Goal: Information Seeking & Learning: Learn about a topic

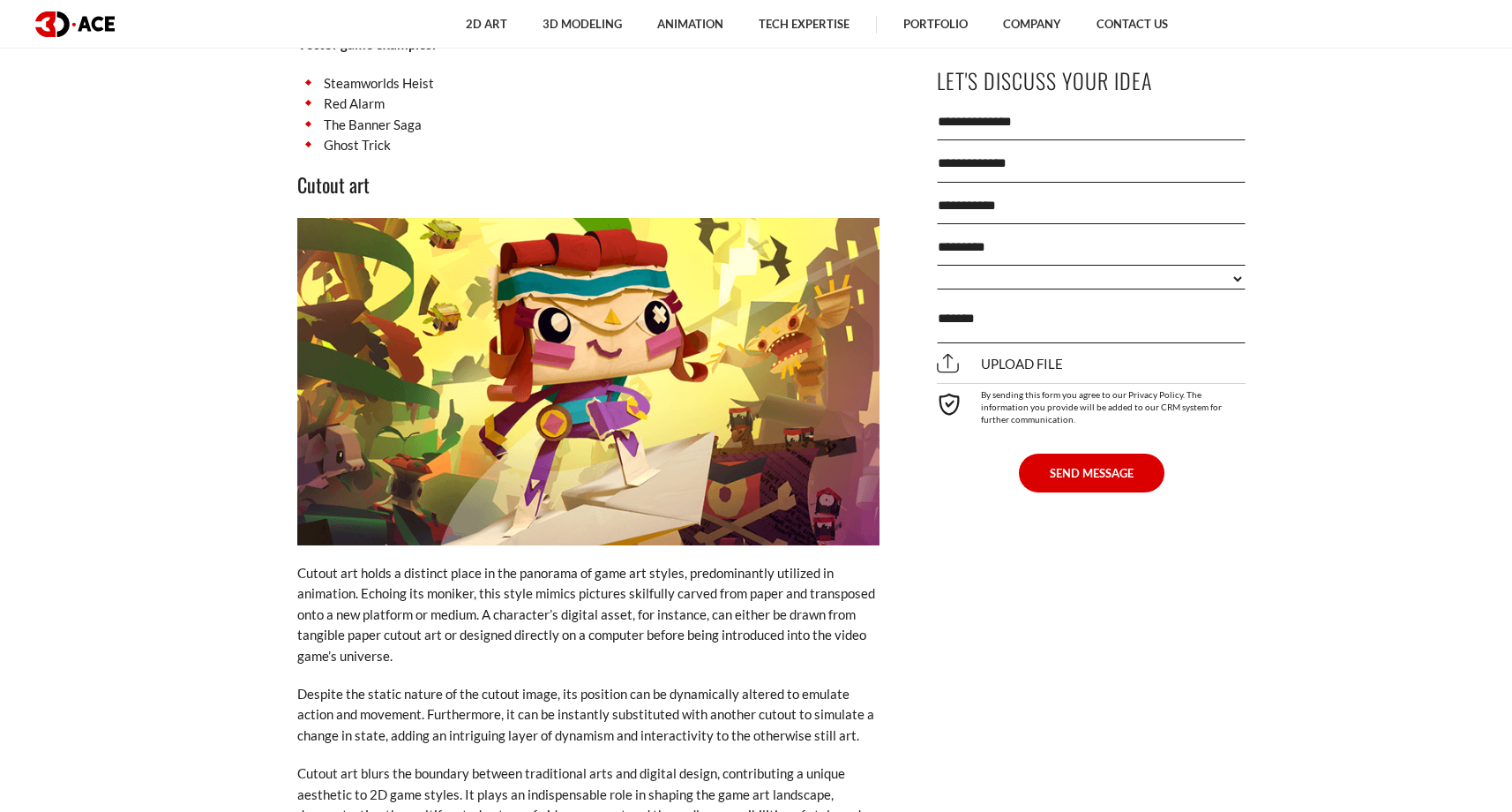
scroll to position [5148, 0]
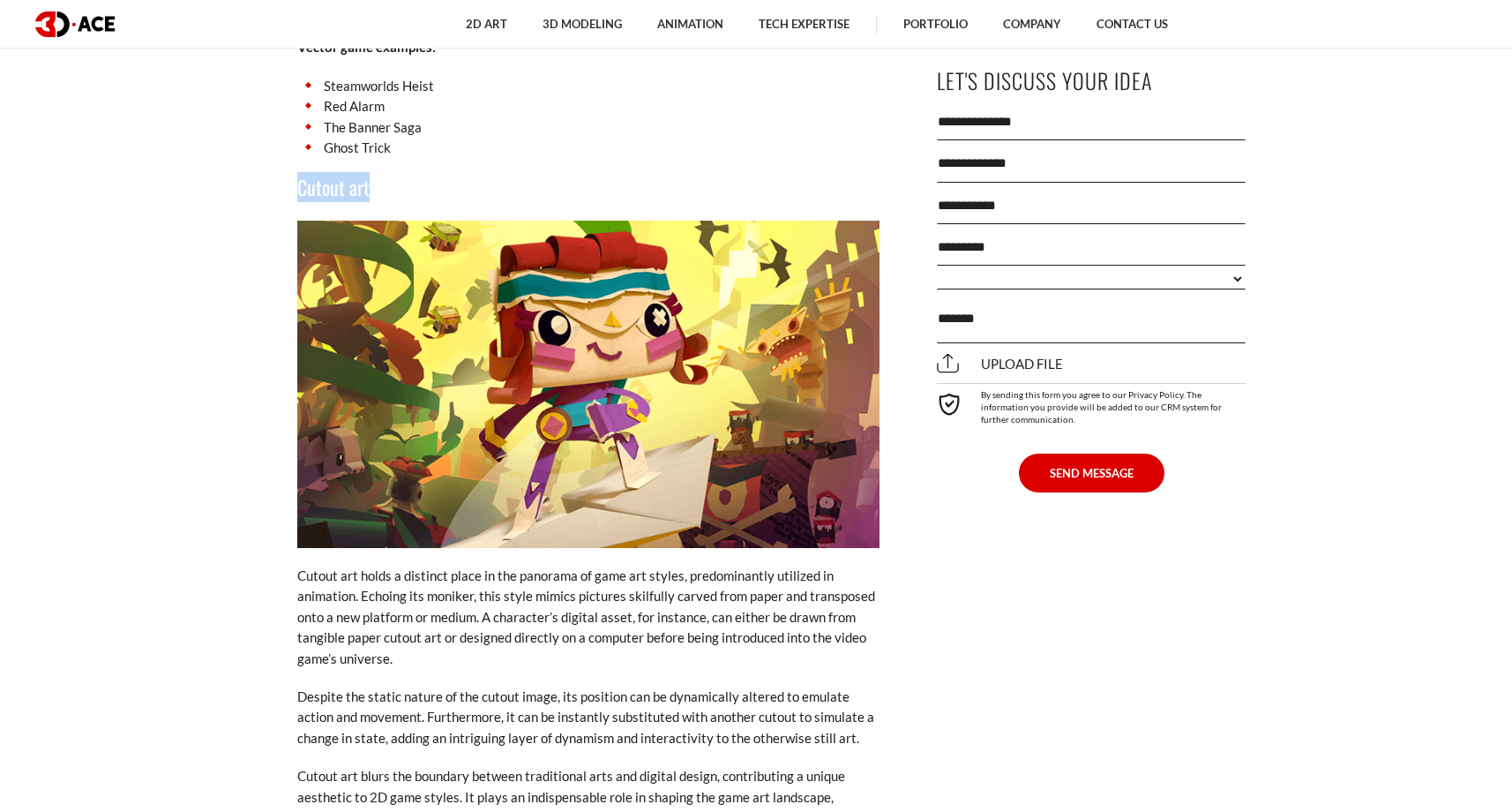
drag, startPoint x: 378, startPoint y: 99, endPoint x: 296, endPoint y: 99, distance: 82.0
copy h3 "Cutout art"
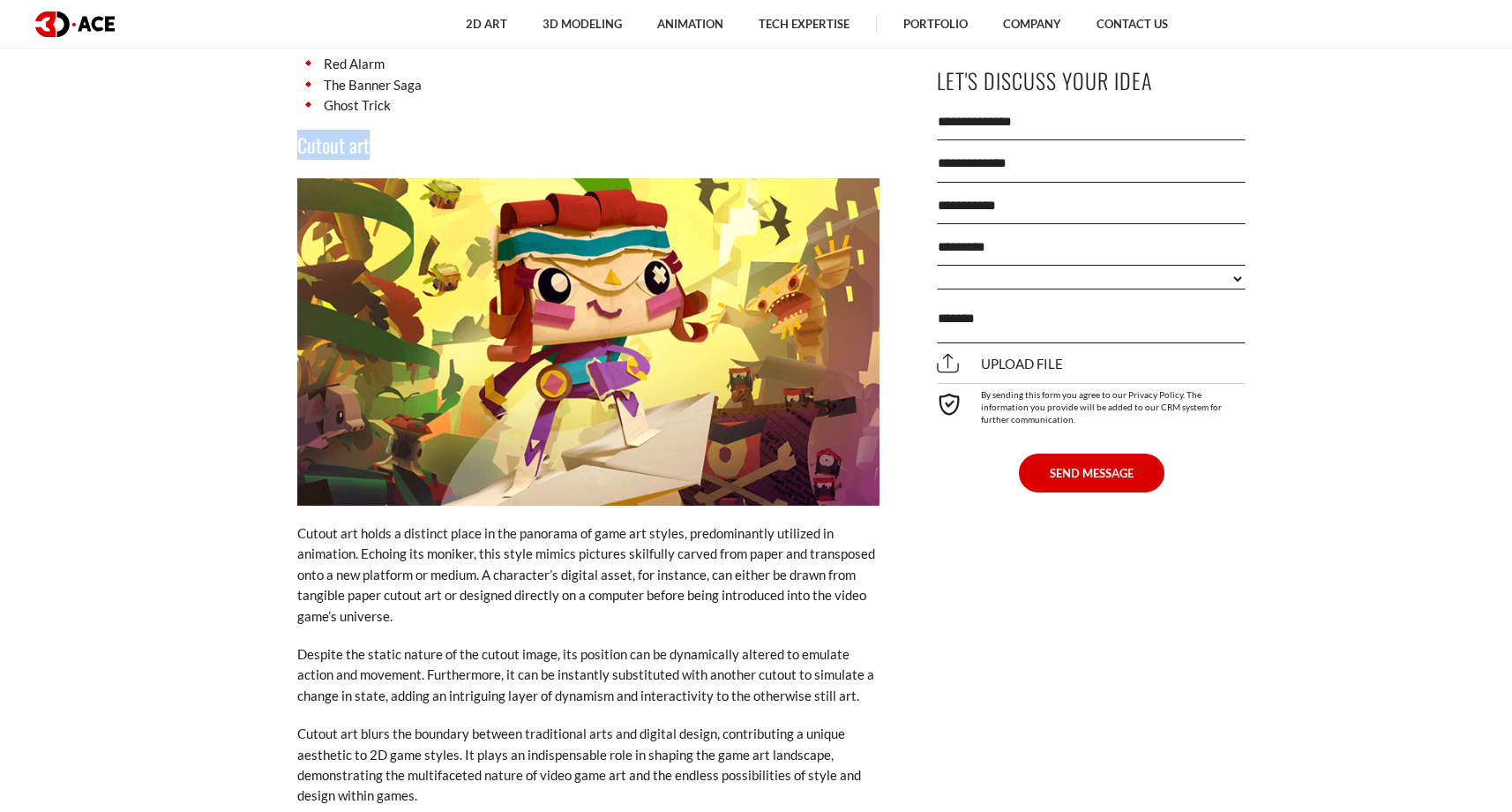
scroll to position [5282, 0]
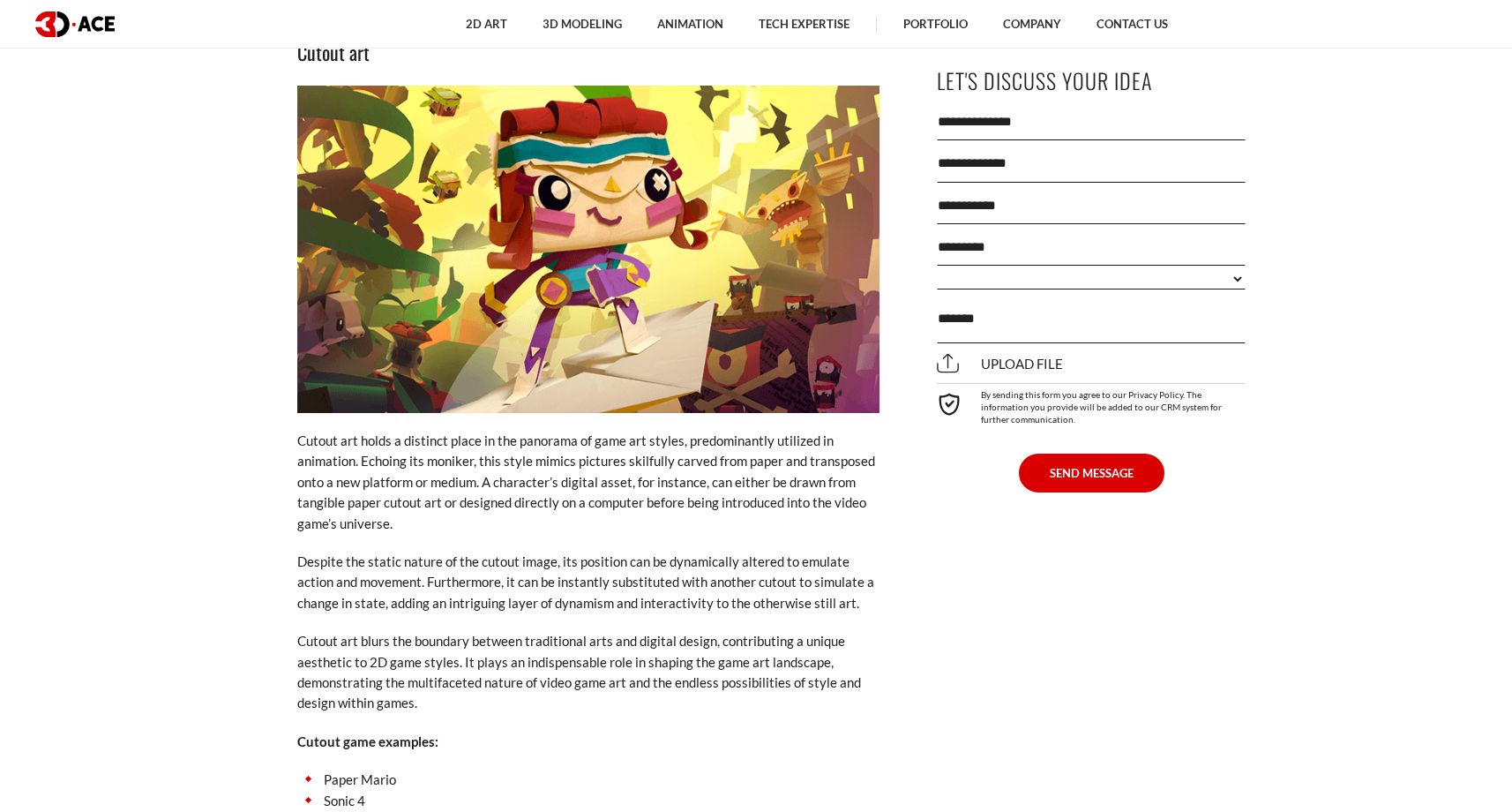
click at [441, 631] on p "Cutout art blurs the boundary between traditional arts and digital design, cont…" at bounding box center [588, 673] width 582 height 83
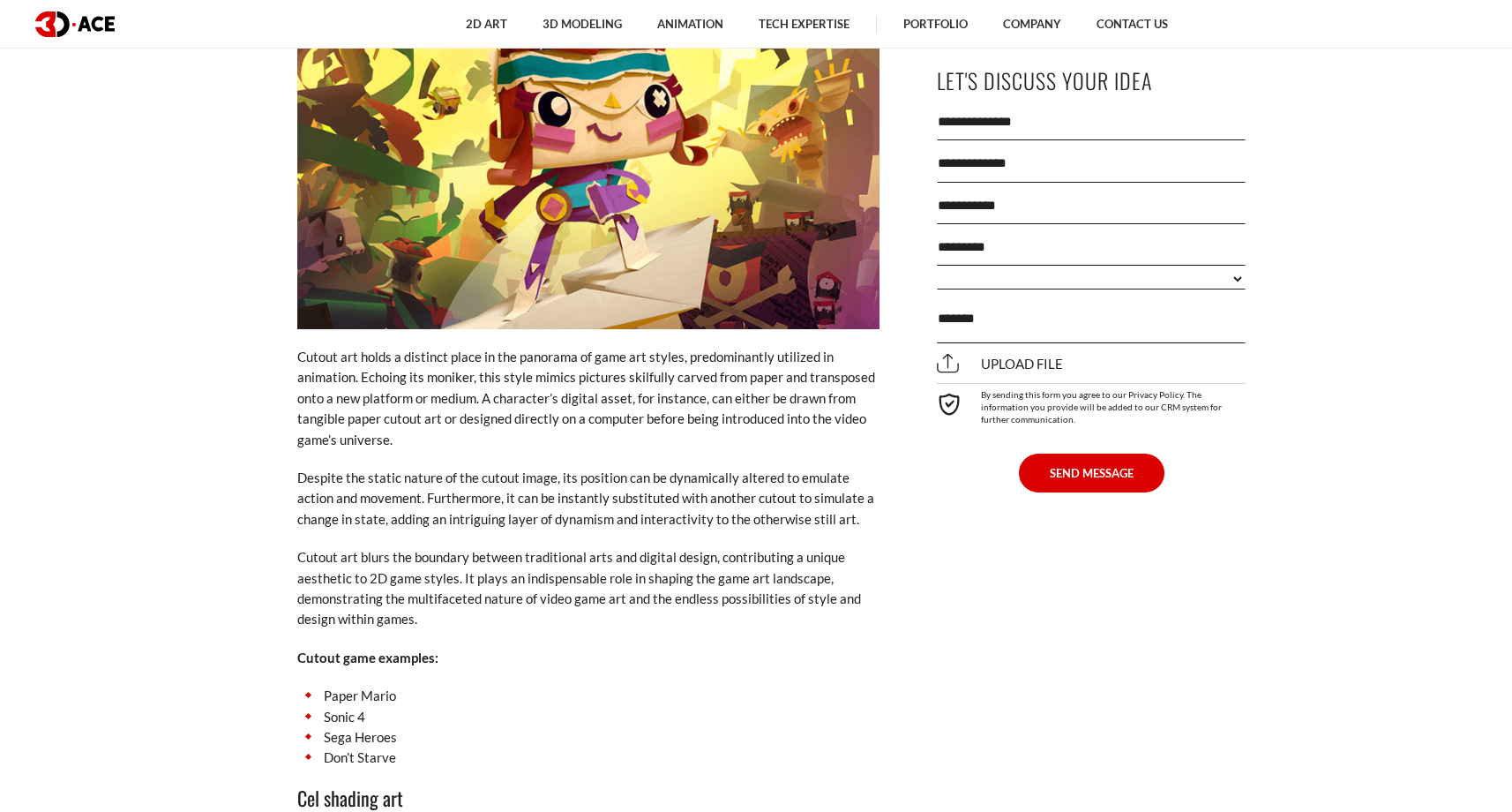
scroll to position [5391, 0]
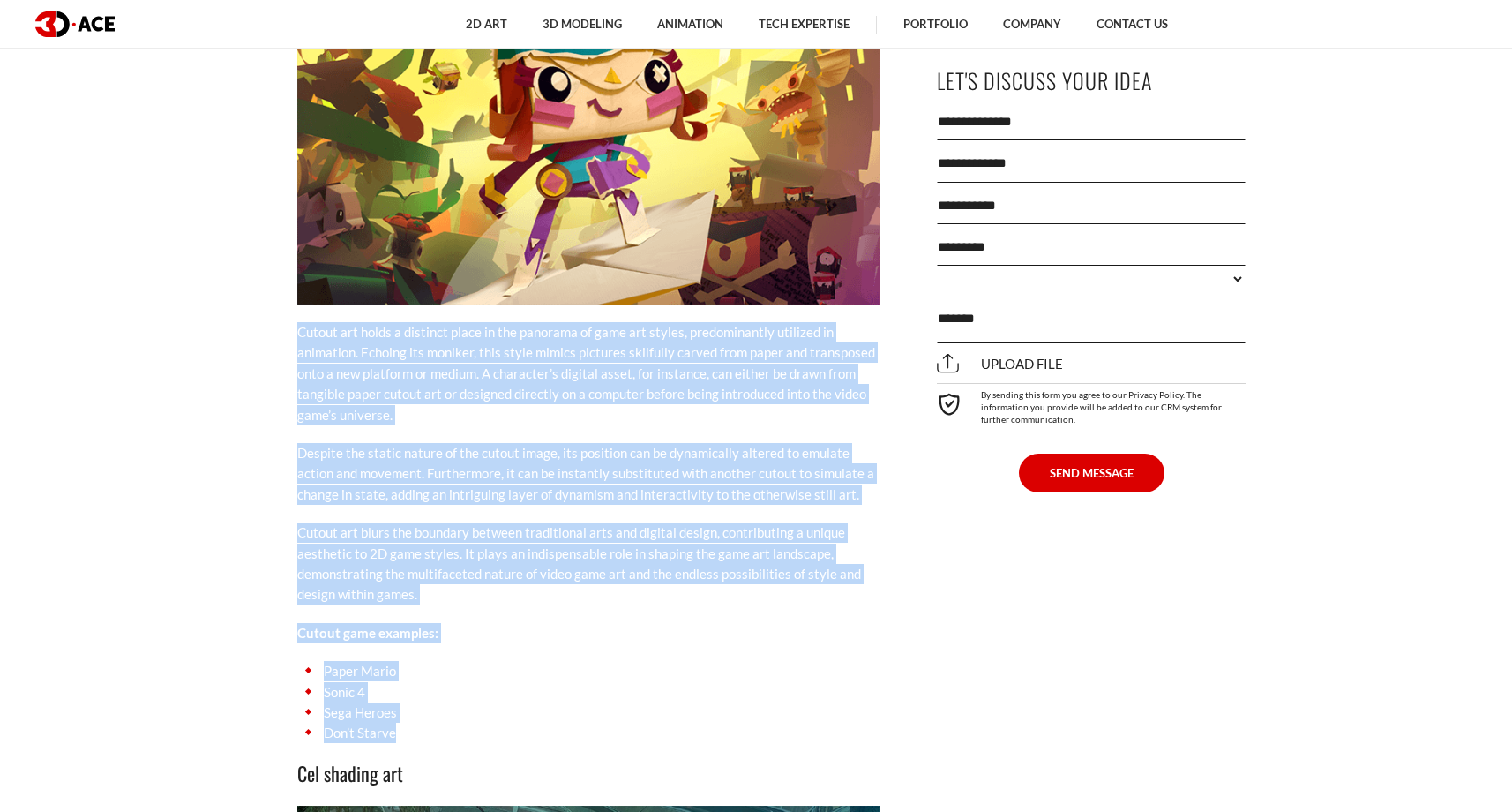
drag, startPoint x: 404, startPoint y: 647, endPoint x: 286, endPoint y: 246, distance: 418.0
copy div "Loremi dol sitam c adipisci elits do eiu temporin ut labo etd magnaa, enimadmin…"
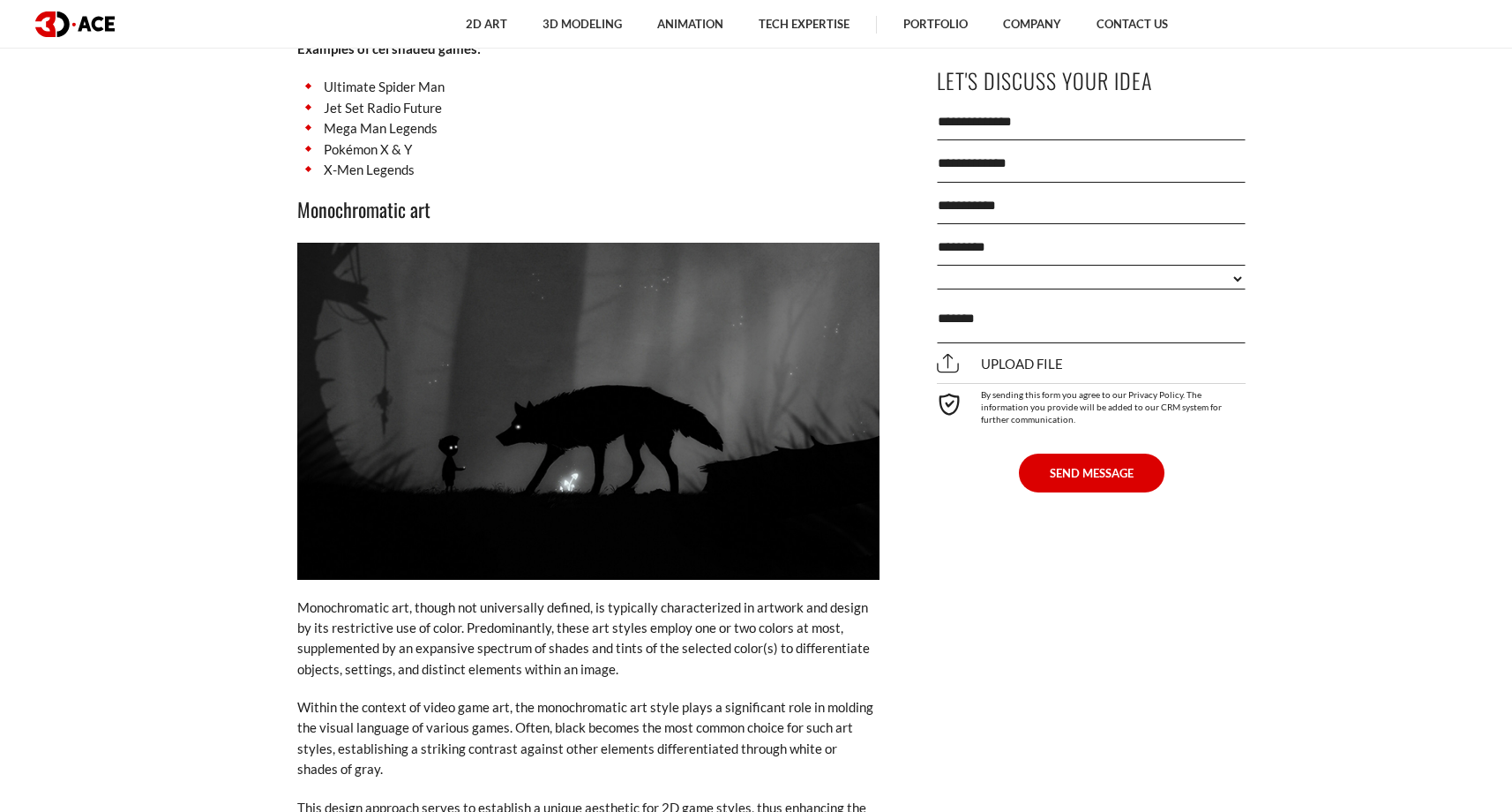
scroll to position [7046, 0]
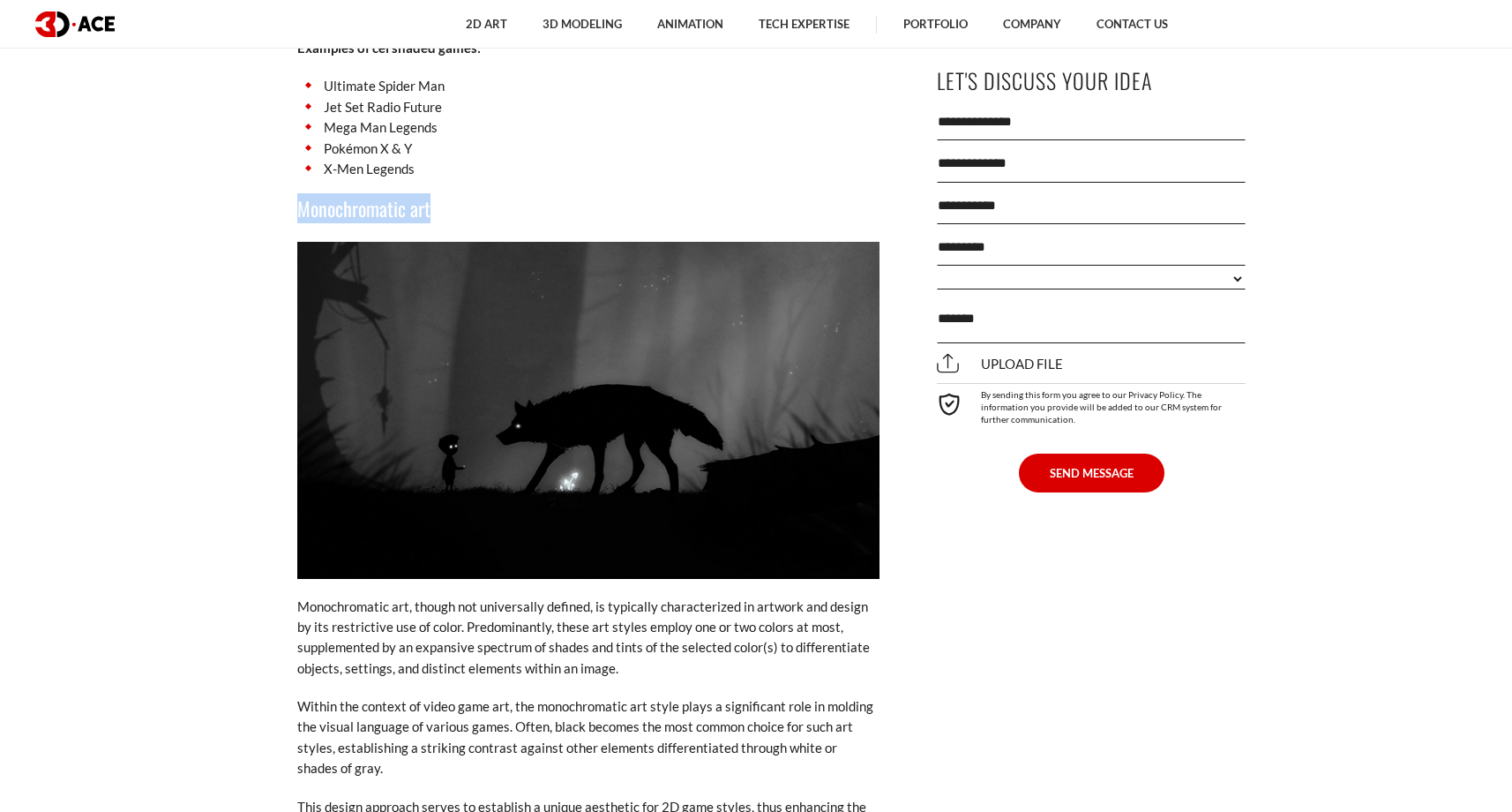
drag, startPoint x: 434, startPoint y: 106, endPoint x: 298, endPoint y: 107, distance: 136.0
click at [298, 193] on h3 "Monochromatic art" at bounding box center [588, 208] width 582 height 30
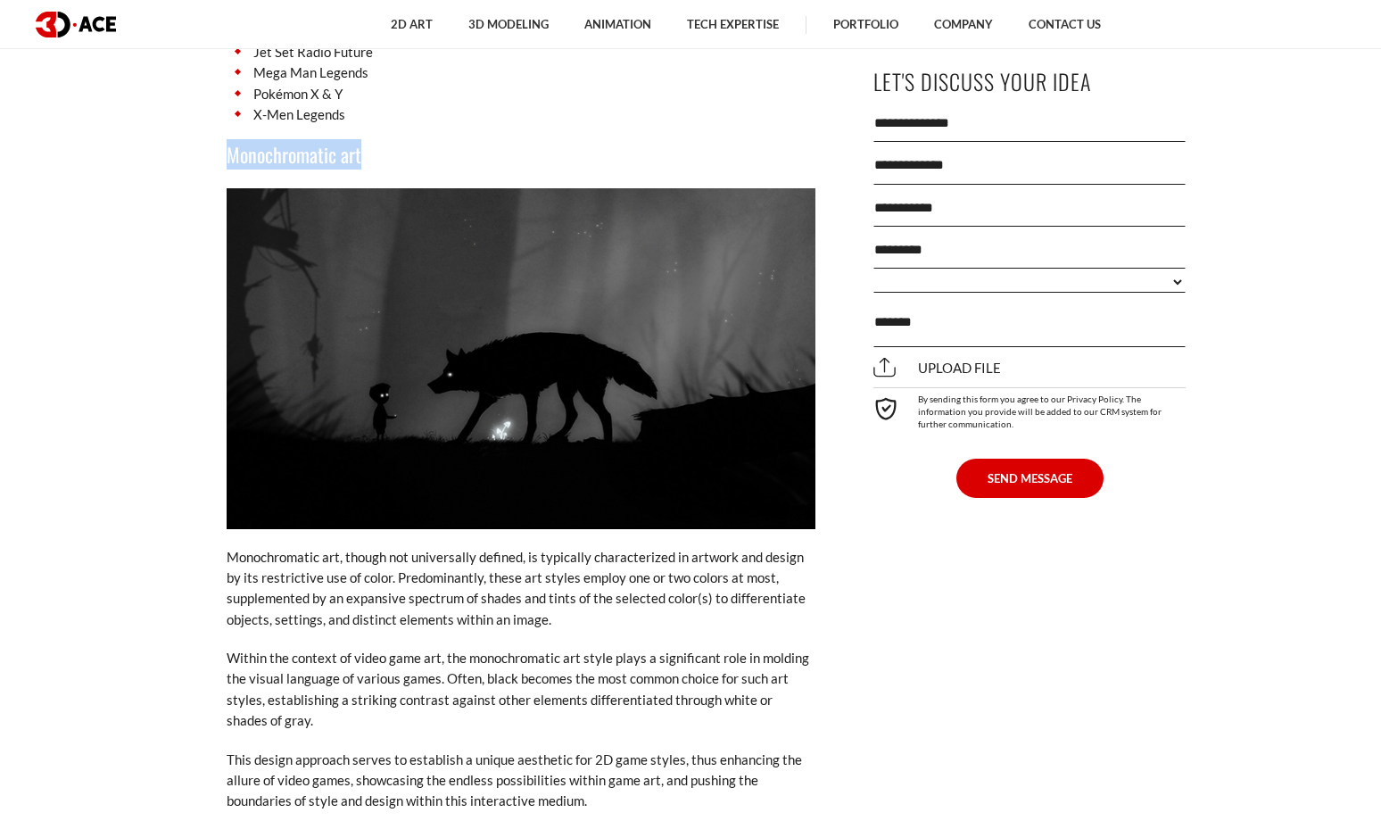
scroll to position [7149, 0]
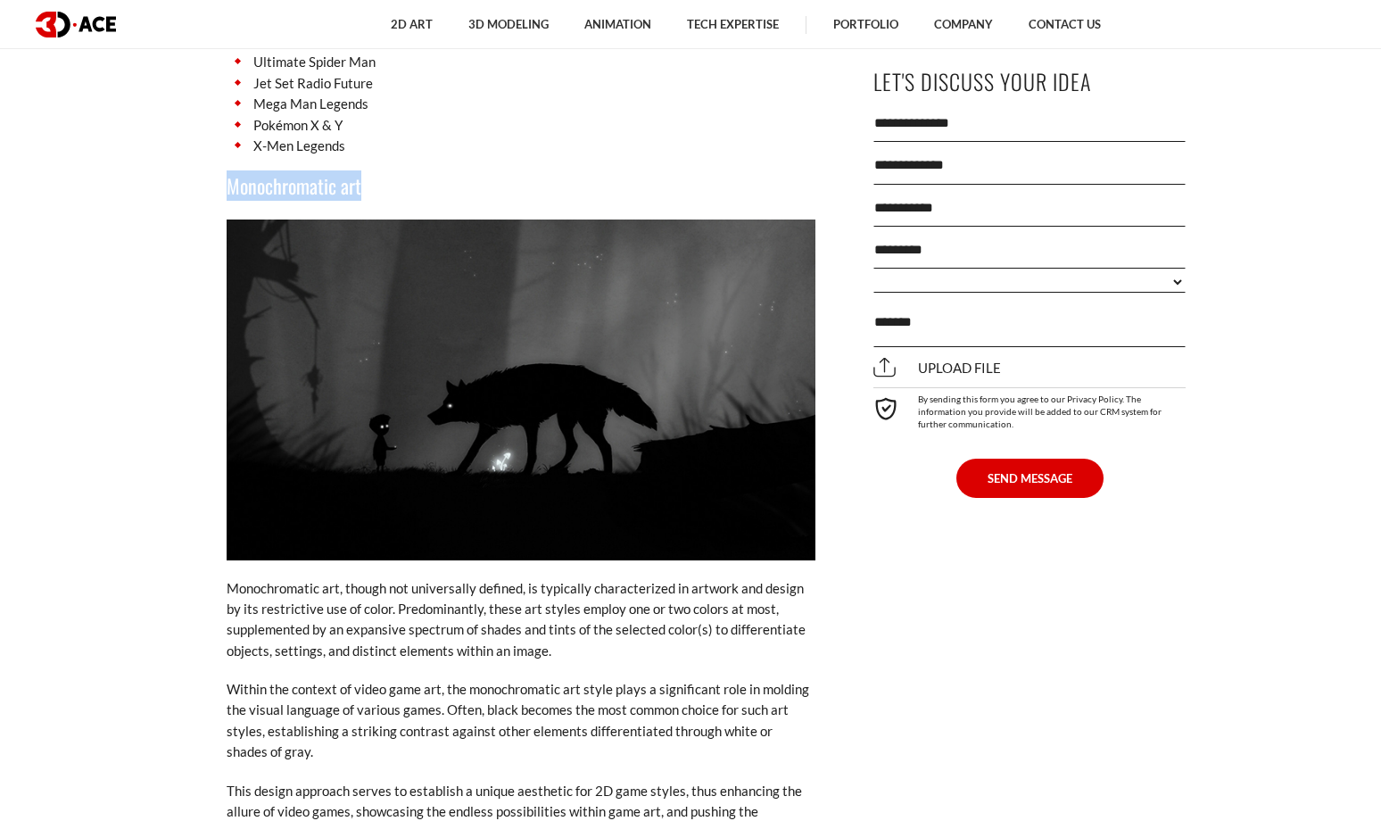
copy h3 "Monochromatic art"
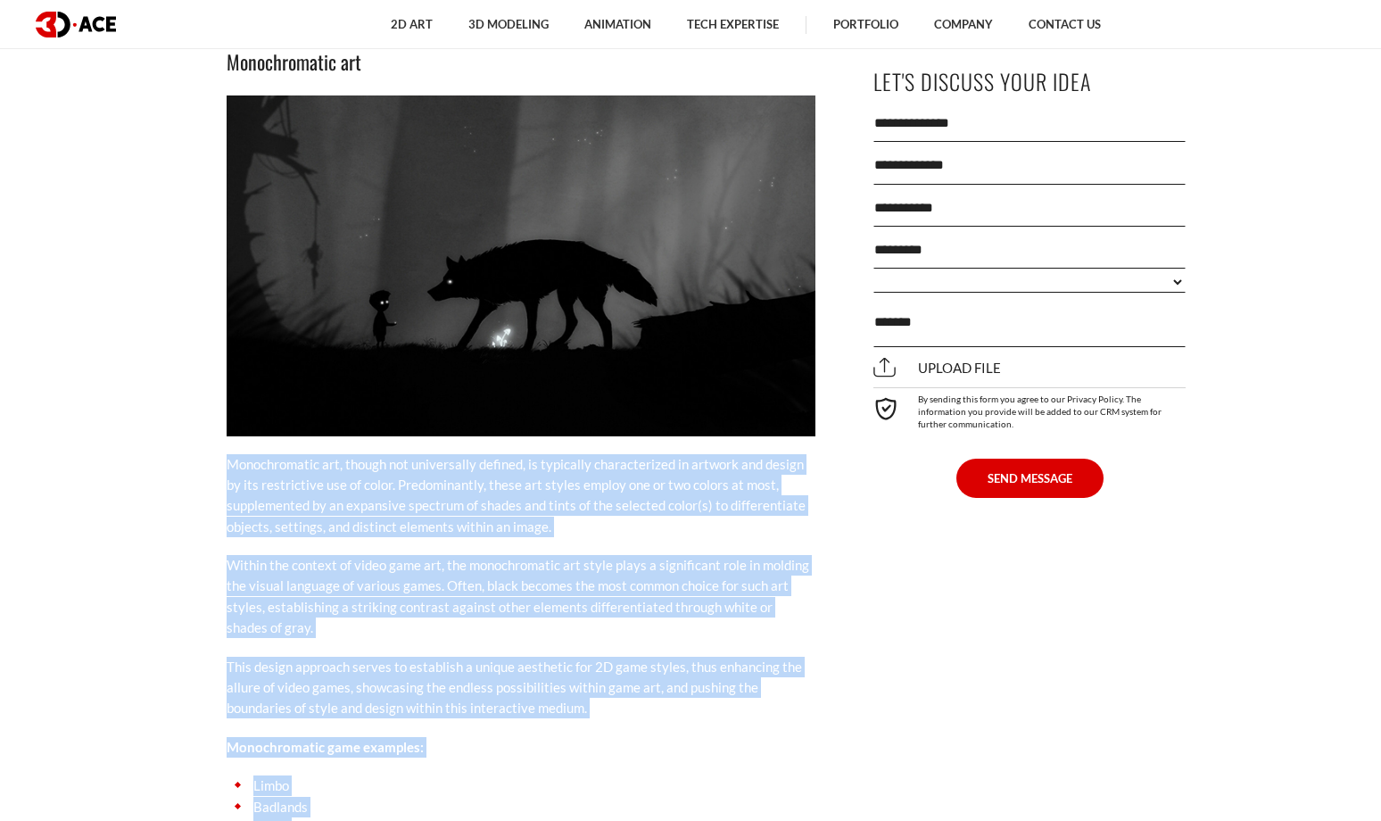
drag, startPoint x: 227, startPoint y: 363, endPoint x: 376, endPoint y: 763, distance: 426.2
copy div "Monochromatic art, though not universally defined, is typically characterized i…"
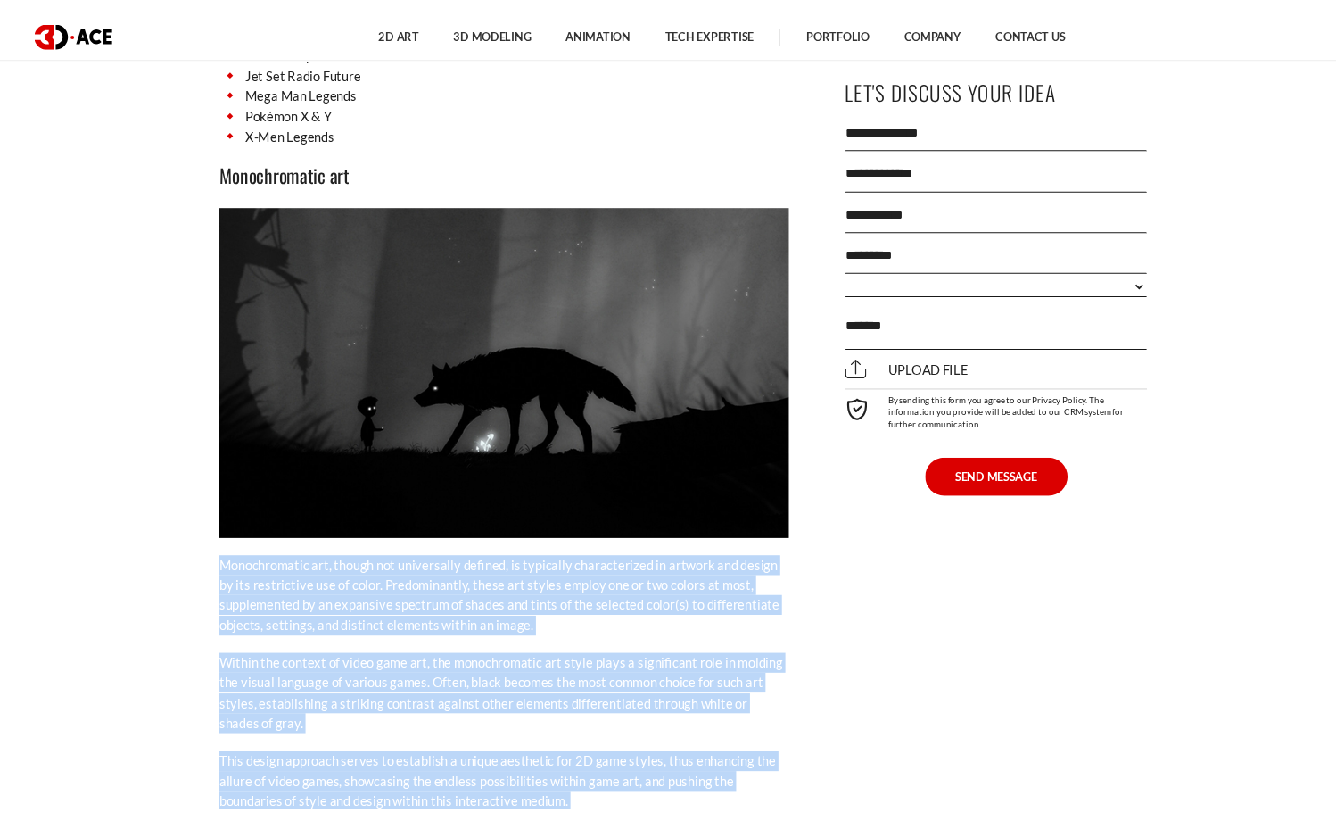
scroll to position [7121, 0]
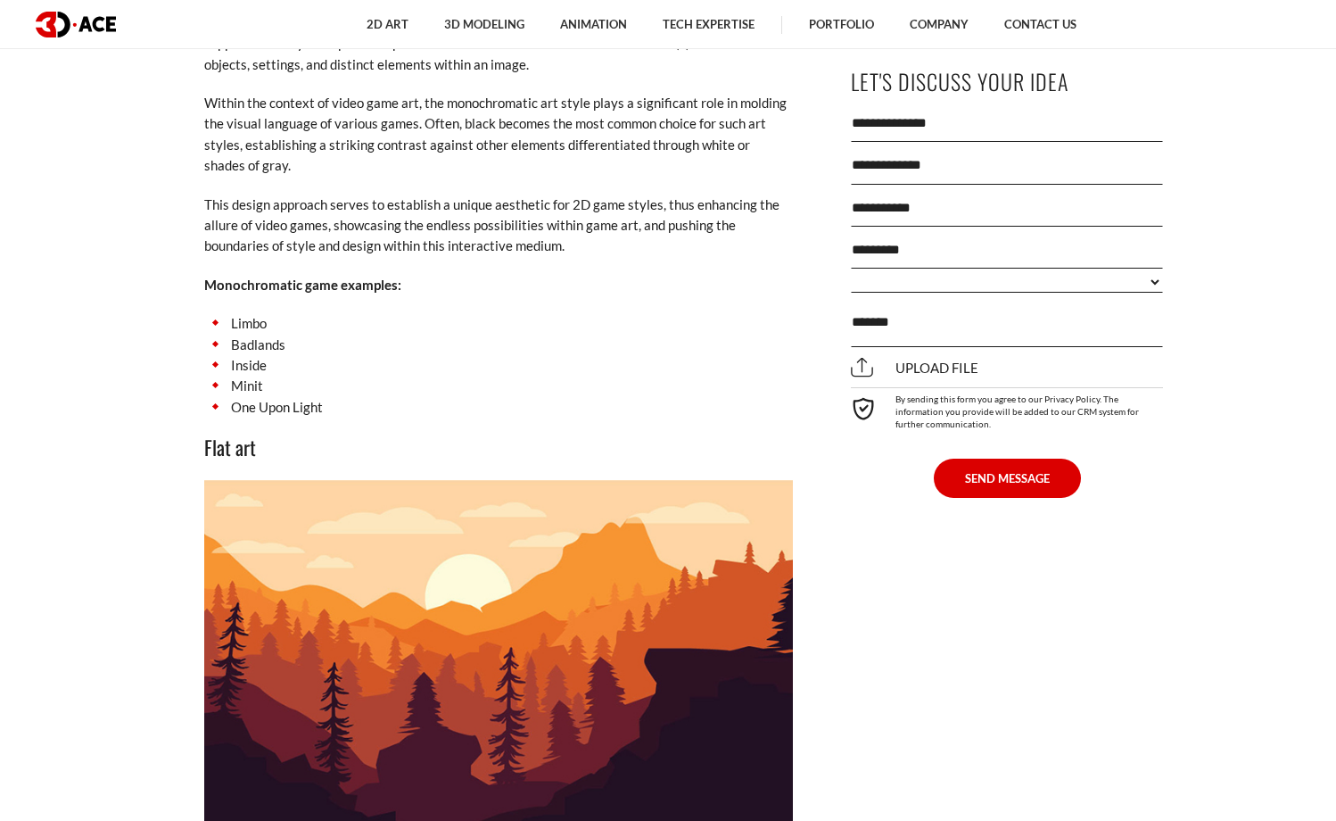
scroll to position [7751, 0]
